Goal: Transaction & Acquisition: Download file/media

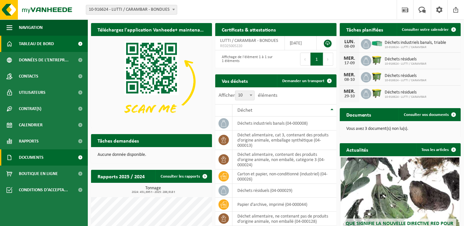
click at [31, 158] on span "Documents" at bounding box center [31, 158] width 25 height 16
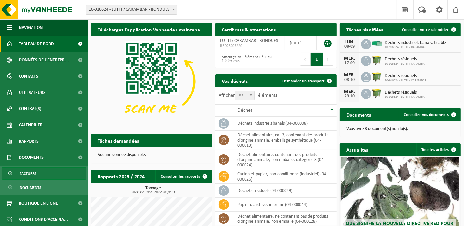
click at [27, 172] on span "Factures" at bounding box center [28, 174] width 17 height 12
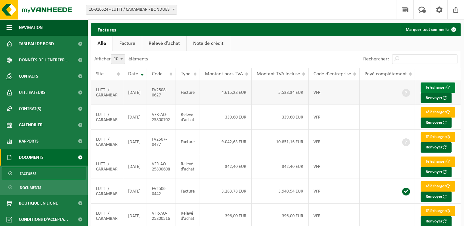
click at [430, 85] on link "Télécharger" at bounding box center [438, 88] width 34 height 10
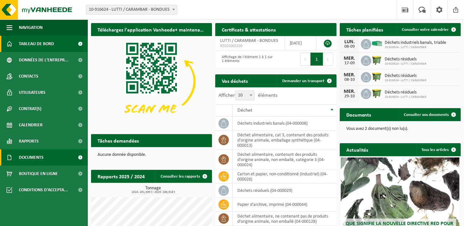
click at [31, 158] on span "Documents" at bounding box center [31, 158] width 25 height 16
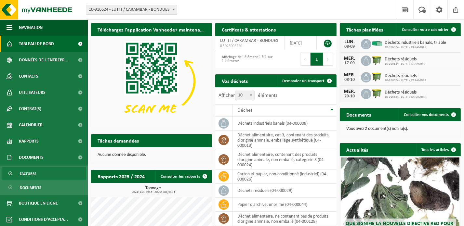
click at [28, 175] on span "Factures" at bounding box center [28, 174] width 17 height 12
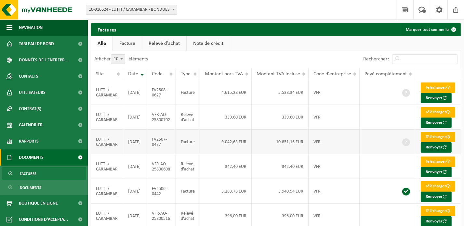
click at [436, 142] on link "Télécharger" at bounding box center [438, 137] width 34 height 10
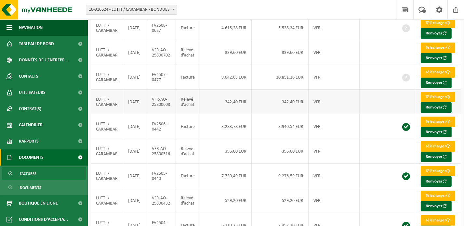
scroll to position [65, 0]
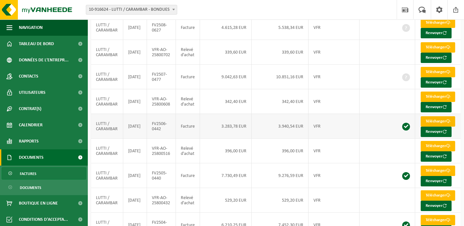
click at [432, 127] on link "Télécharger" at bounding box center [438, 121] width 34 height 10
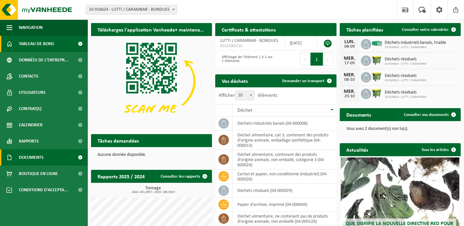
click at [80, 156] on span at bounding box center [80, 158] width 15 height 16
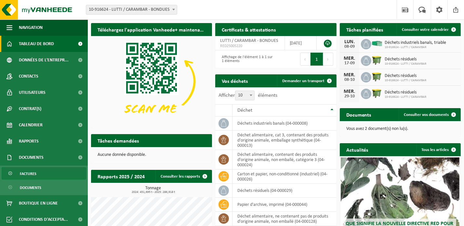
click at [31, 174] on span "Factures" at bounding box center [28, 174] width 17 height 12
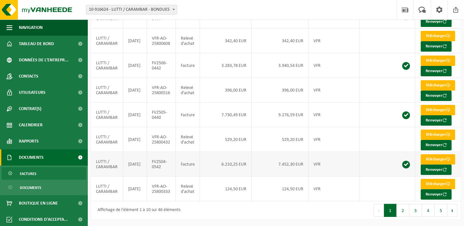
scroll to position [175, 0]
click at [437, 154] on link "Télécharger" at bounding box center [438, 159] width 34 height 10
click at [398, 210] on button "2" at bounding box center [403, 210] width 13 height 13
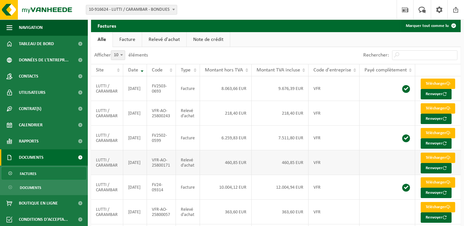
scroll to position [0, 0]
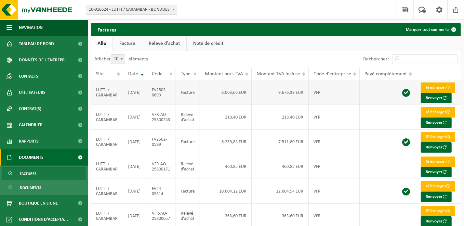
click at [437, 87] on link "Télécharger" at bounding box center [438, 88] width 34 height 10
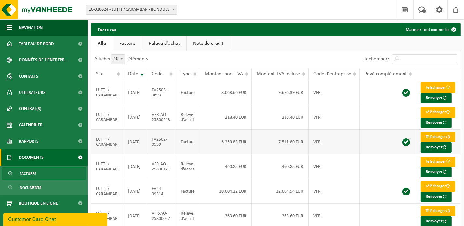
click at [435, 142] on link "Télécharger" at bounding box center [438, 137] width 34 height 10
